Goal: Find specific page/section: Find specific page/section

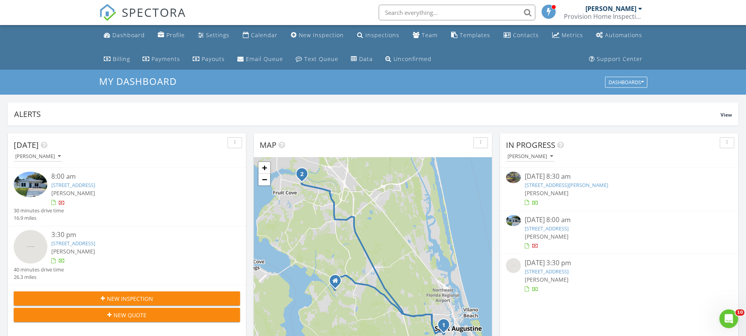
click at [637, 227] on div "757 W 5th St, St. Augustine, FL 32084" at bounding box center [618, 228] width 189 height 7
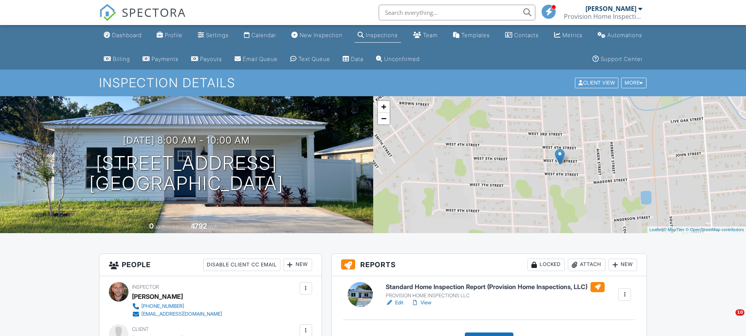
click at [425, 16] on input "text" at bounding box center [456, 13] width 157 height 16
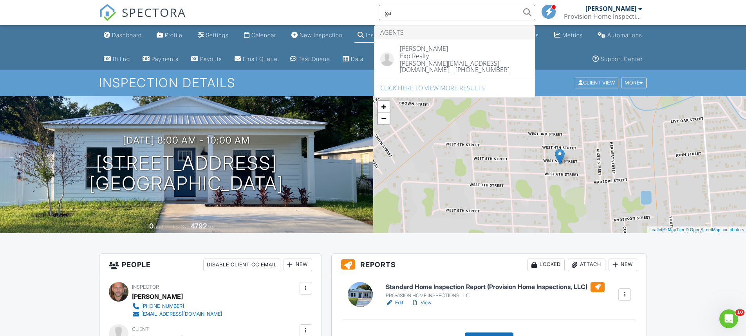
type input "g"
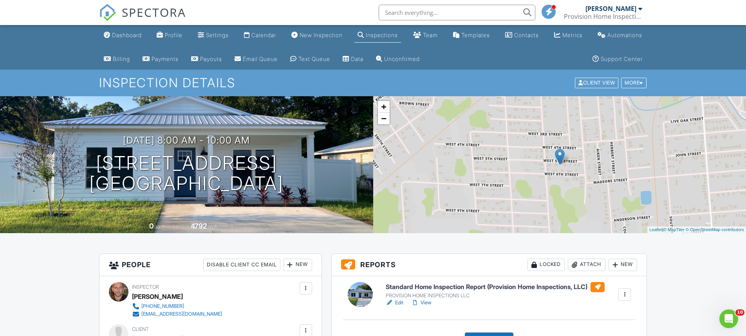
click at [390, 10] on input "text" at bounding box center [456, 13] width 157 height 16
click at [527, 11] on input "gamewell" at bounding box center [456, 13] width 157 height 16
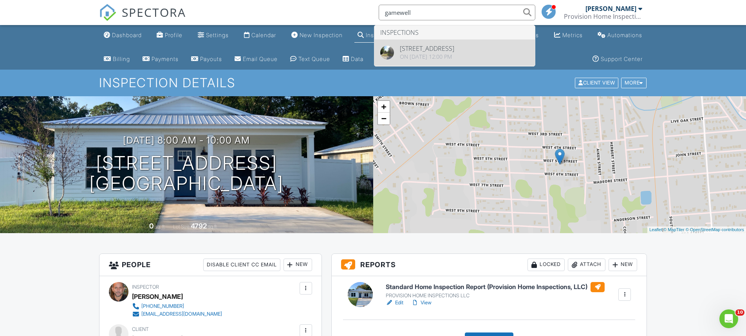
type input "gamewell"
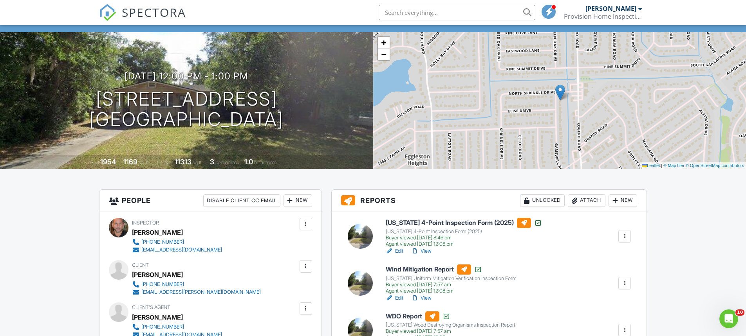
scroll to position [78, 0]
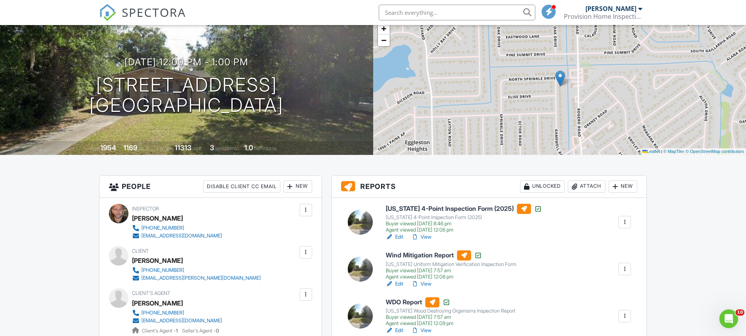
click at [402, 237] on link "Edit" at bounding box center [394, 237] width 18 height 8
